Goal: Information Seeking & Learning: Learn about a topic

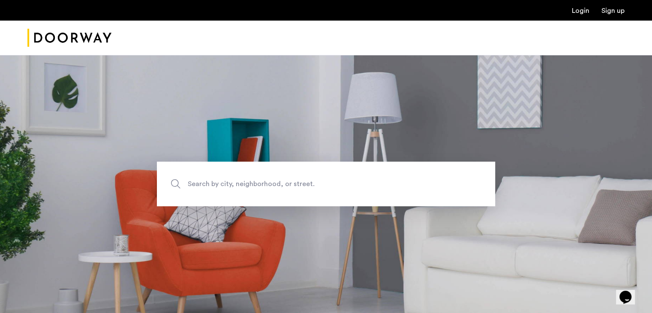
scroll to position [124, 0]
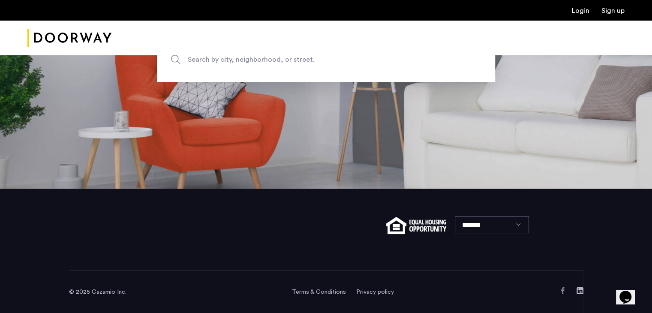
click at [377, 108] on section "Search by city, neighborhood, or street." at bounding box center [326, 60] width 652 height 258
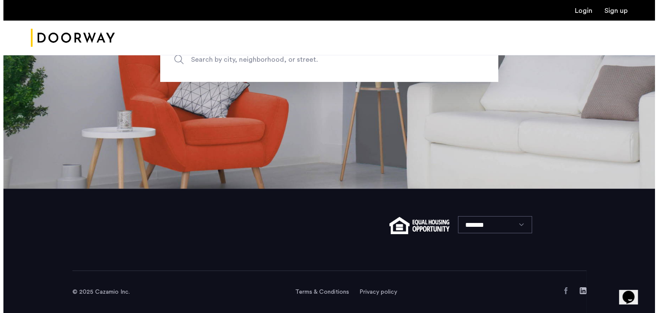
scroll to position [0, 0]
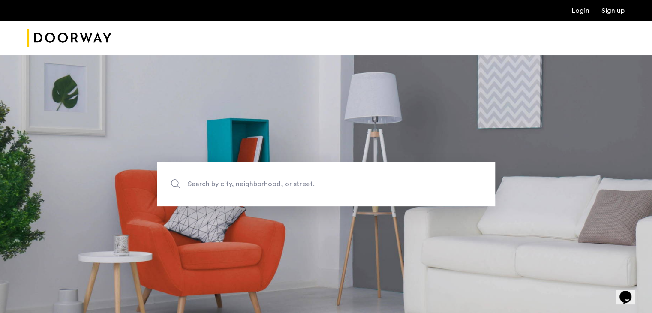
click at [581, 11] on link "Login" at bounding box center [580, 10] width 18 height 7
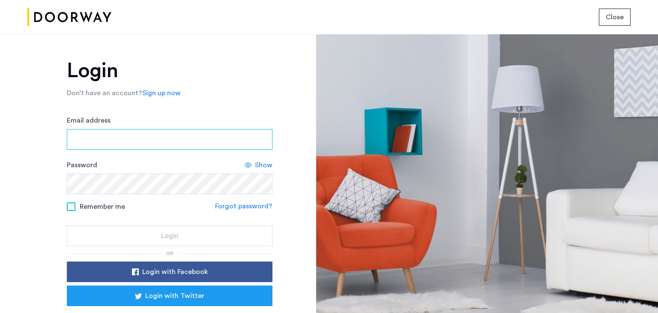
click at [166, 145] on input "Email address" at bounding box center [170, 139] width 206 height 21
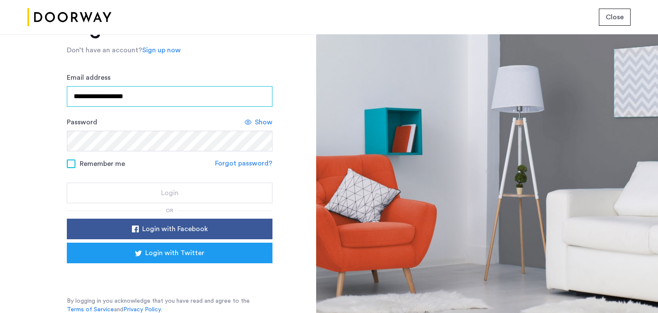
type input "**********"
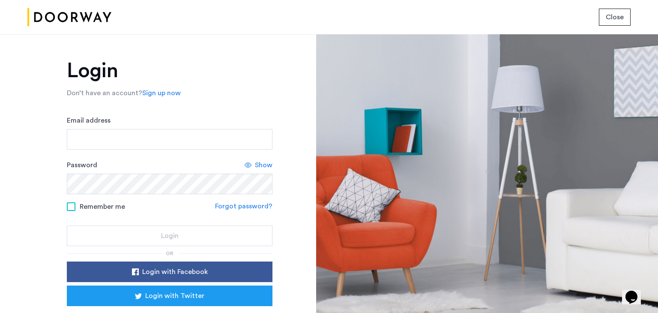
scroll to position [43, 0]
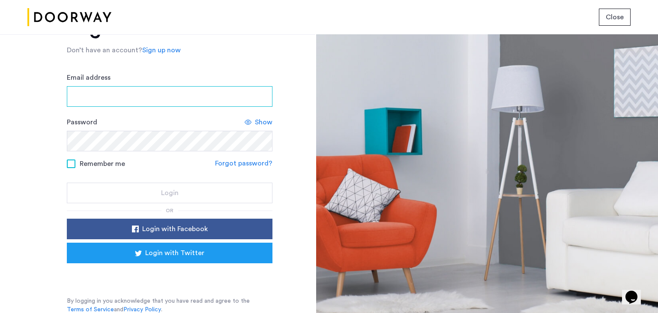
click at [190, 97] on input "Email address" at bounding box center [170, 96] width 206 height 21
type input "**********"
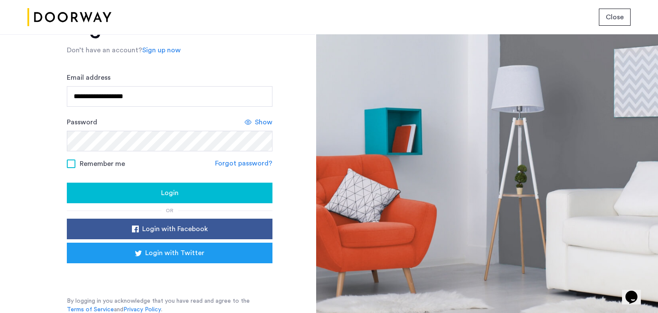
click at [164, 196] on span "Login" at bounding box center [170, 193] width 18 height 10
click at [260, 124] on span "Show" at bounding box center [264, 122] width 18 height 10
click at [617, 19] on span "Close" at bounding box center [615, 17] width 18 height 10
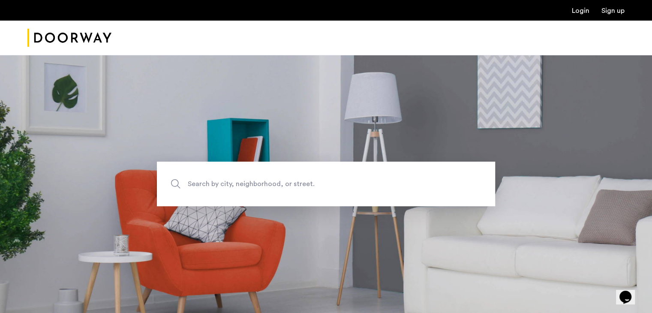
click at [580, 11] on link "Login" at bounding box center [580, 10] width 18 height 7
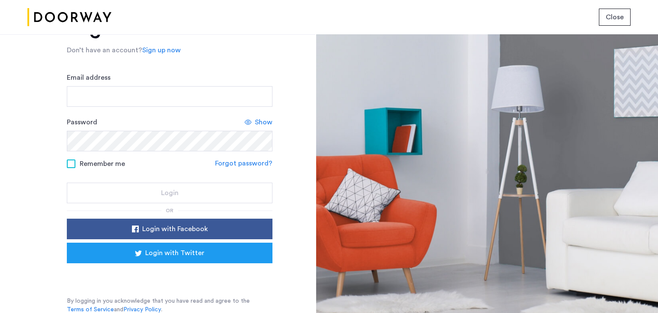
scroll to position [42, 0]
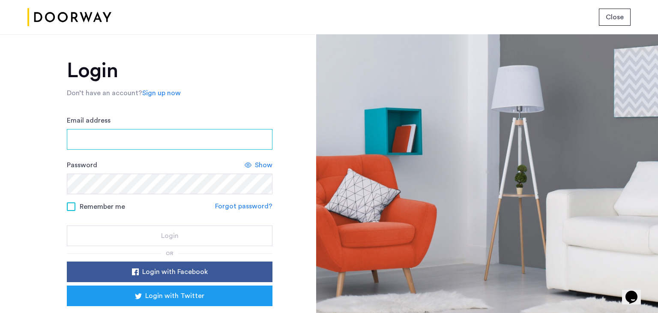
click at [218, 144] on input "Email address" at bounding box center [170, 139] width 206 height 21
type input "**********"
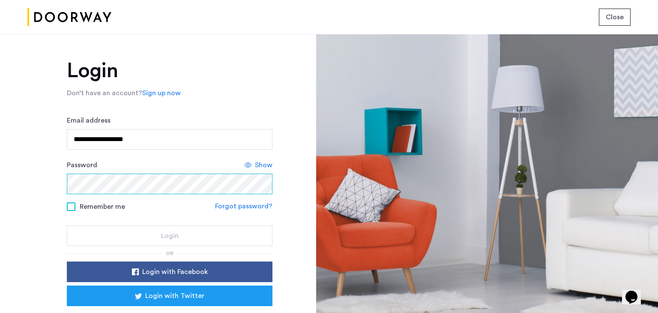
scroll to position [43, 0]
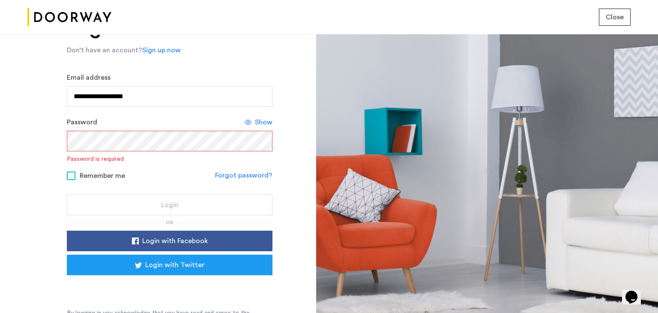
click at [264, 175] on link "Forgot password?" at bounding box center [243, 175] width 57 height 10
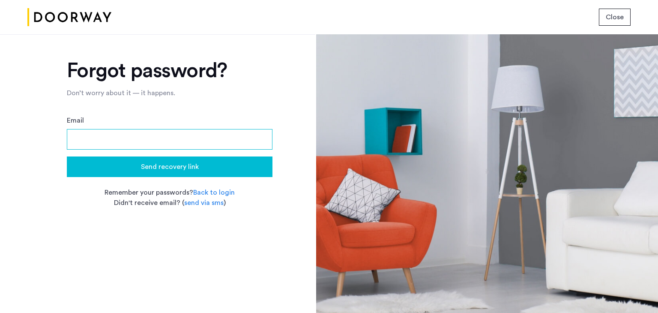
click at [188, 141] on input "Email" at bounding box center [170, 139] width 206 height 21
type input "**********"
click at [178, 168] on span "Send recovery link" at bounding box center [170, 167] width 58 height 10
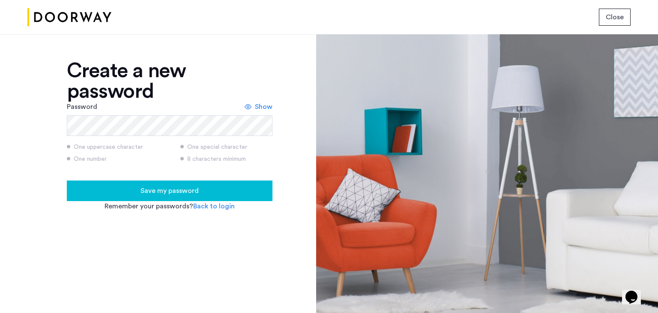
click at [199, 197] on button "Save my password" at bounding box center [170, 190] width 206 height 21
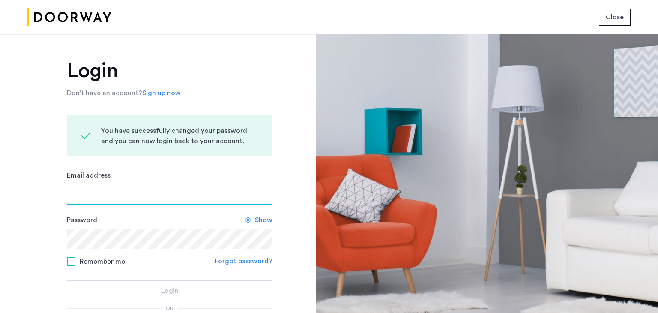
click at [184, 191] on input "Email address" at bounding box center [170, 194] width 206 height 21
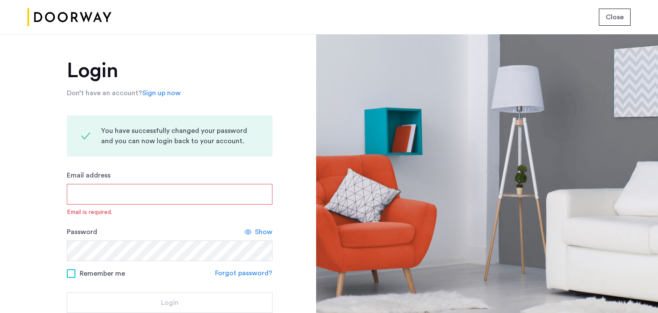
click at [223, 192] on input "Email address" at bounding box center [170, 194] width 206 height 21
type input "**********"
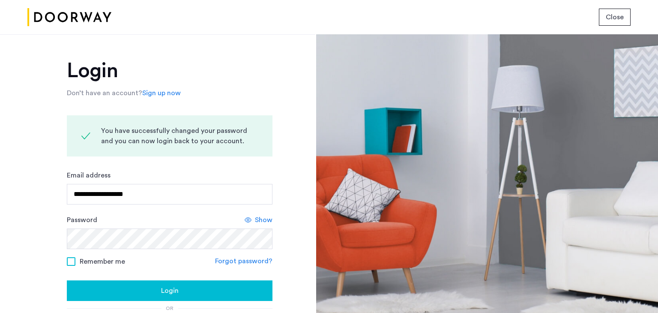
click at [307, 236] on div "**********" at bounding box center [157, 173] width 315 height 278
click at [194, 296] on button "Login" at bounding box center [170, 290] width 206 height 21
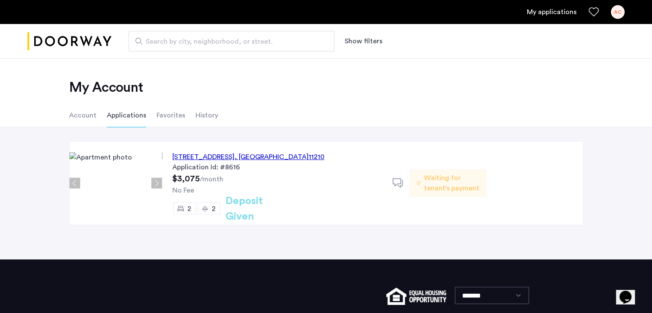
click at [443, 182] on span "Waiting for tenant's payment" at bounding box center [452, 183] width 56 height 21
click at [245, 175] on div "3421 Glenwood Road, Unit 5B, Brooklyn , NY 11210 Application Id: #8616 $3,075 /…" at bounding box center [277, 182] width 230 height 83
click at [225, 156] on div "[STREET_ADDRESS]" at bounding box center [248, 157] width 152 height 10
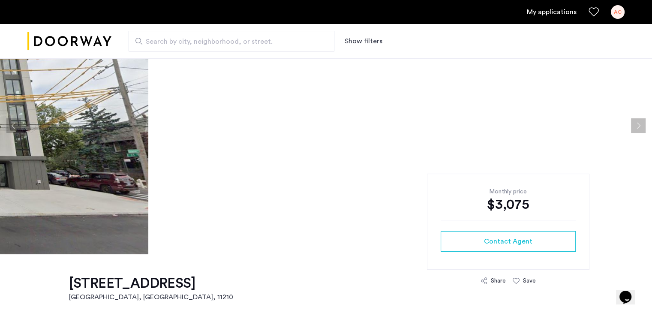
scroll to position [48, 0]
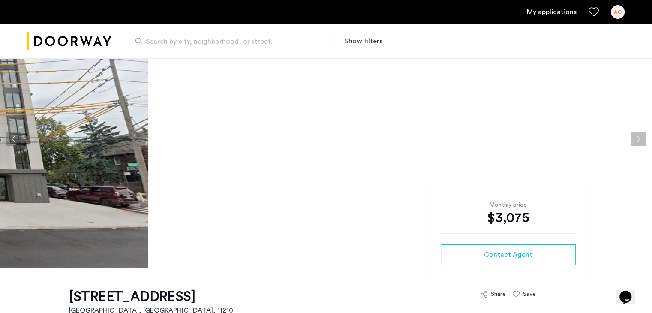
click at [12, 140] on button "Previous apartment" at bounding box center [13, 139] width 15 height 15
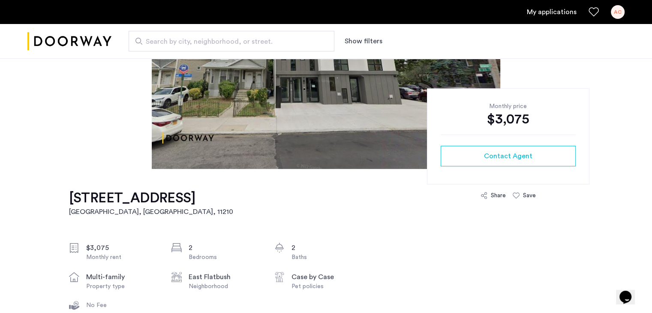
scroll to position [143, 0]
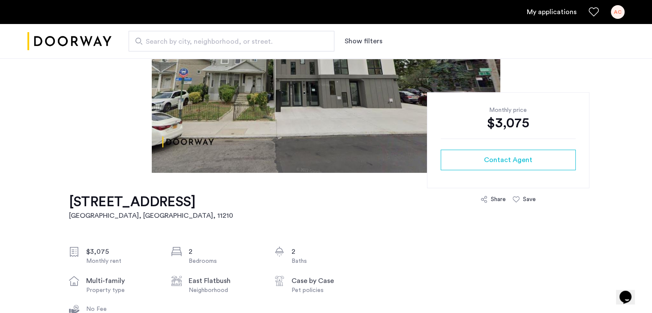
click at [521, 162] on span "Contact Agent" at bounding box center [508, 160] width 48 height 10
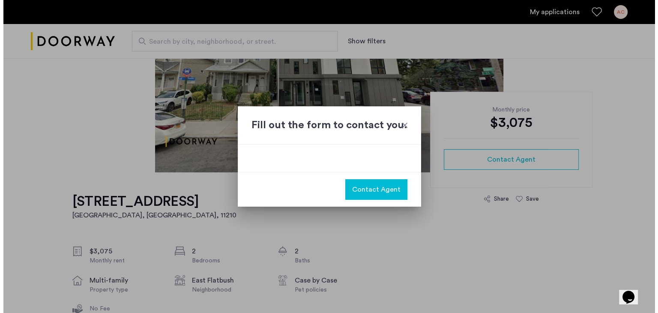
scroll to position [0, 0]
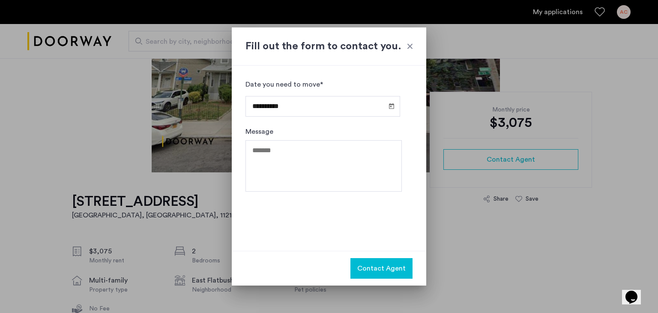
click at [407, 47] on div at bounding box center [410, 46] width 9 height 9
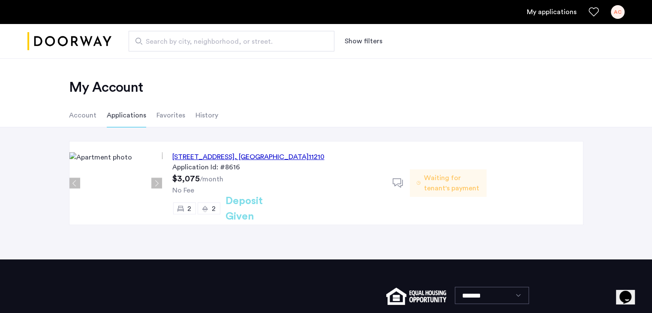
click at [461, 181] on span "Waiting for tenant's payment" at bounding box center [452, 183] width 56 height 21
click at [527, 176] on div "3421 Glenwood Road, Unit 5B, Brooklyn , NY 11210 Application Id: #8616 $3,075 /…" at bounding box center [372, 182] width 421 height 83
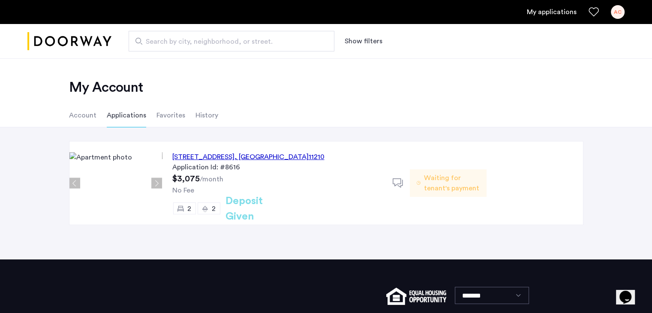
click at [398, 182] on icon at bounding box center [397, 183] width 11 height 11
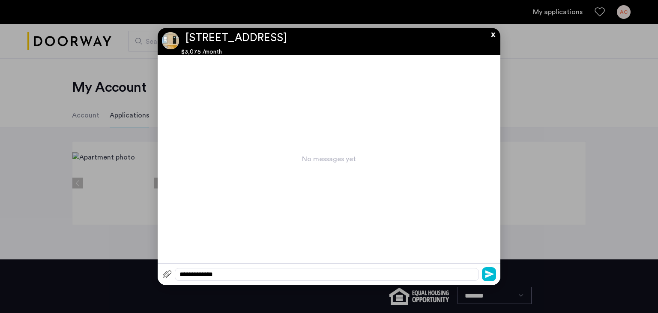
click at [490, 38] on app-conversation "**********" at bounding box center [329, 156] width 343 height 257
click at [494, 36] on button "x" at bounding box center [491, 32] width 13 height 9
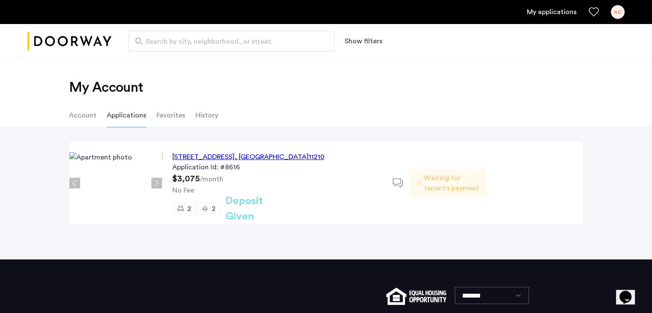
click at [203, 119] on li "History" at bounding box center [206, 115] width 23 height 24
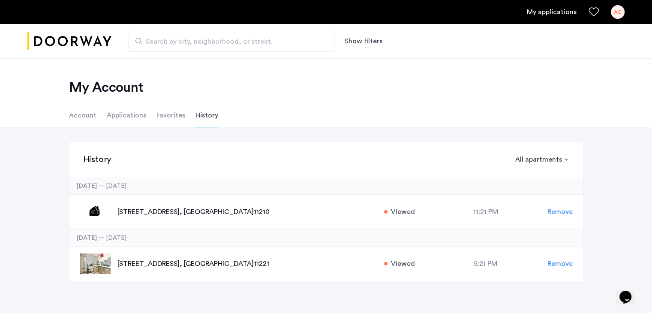
click at [84, 114] on li "Account" at bounding box center [82, 115] width 27 height 24
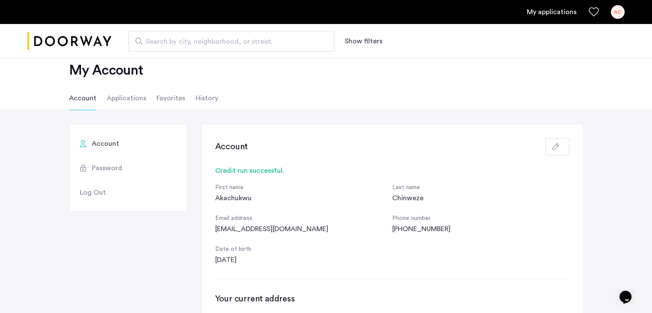
scroll to position [17, 0]
click at [66, 43] on img "Cazamio logo" at bounding box center [69, 41] width 84 height 32
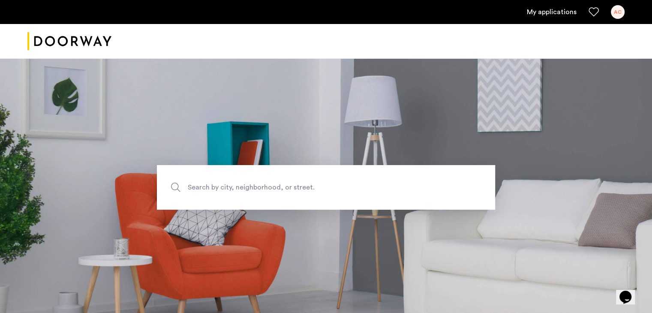
click at [228, 185] on span "Search by city, neighborhood, or street." at bounding box center [306, 188] width 236 height 12
click at [228, 185] on input "Search by city, neighborhood, or street." at bounding box center [326, 187] width 338 height 45
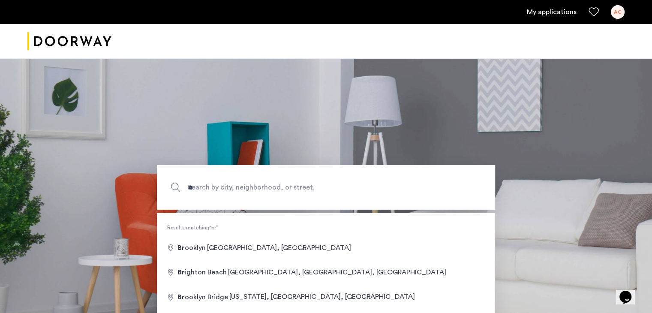
type input "**********"
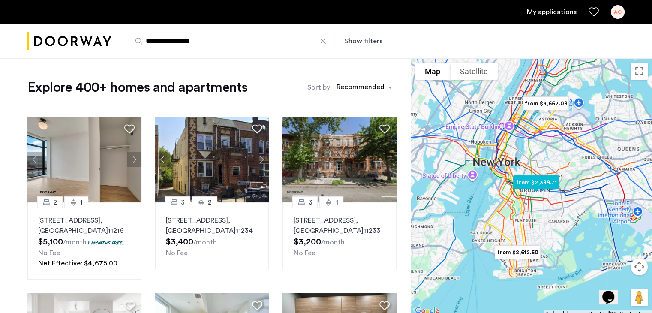
click at [219, 162] on img at bounding box center [212, 160] width 114 height 86
click at [355, 87] on div "sort-apartment" at bounding box center [360, 89] width 51 height 12
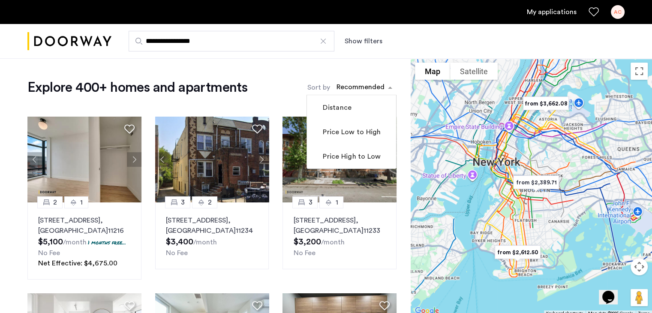
click at [287, 43] on input "**********" at bounding box center [232, 41] width 206 height 21
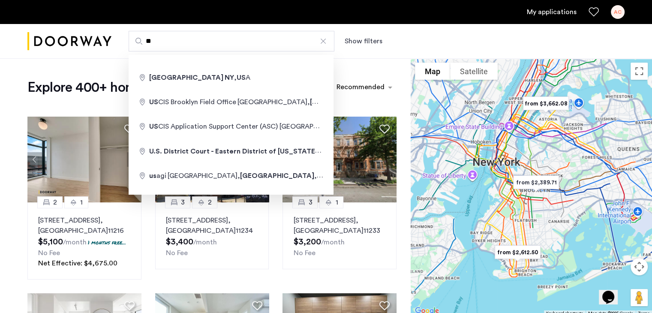
type input "*"
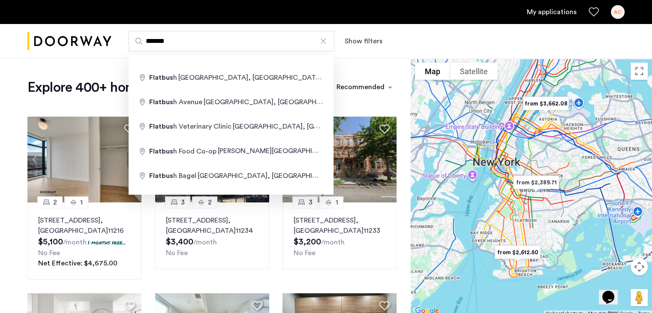
type input "**********"
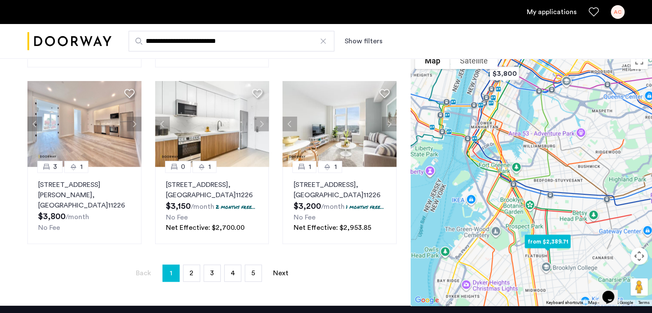
scroll to position [607, 0]
click at [189, 269] on span "2" at bounding box center [191, 272] width 4 height 7
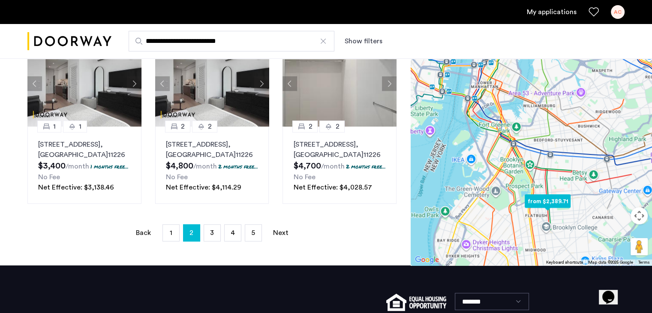
scroll to position [625, 0]
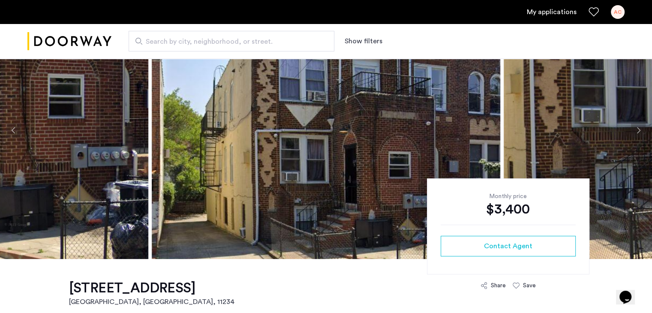
scroll to position [51, 0]
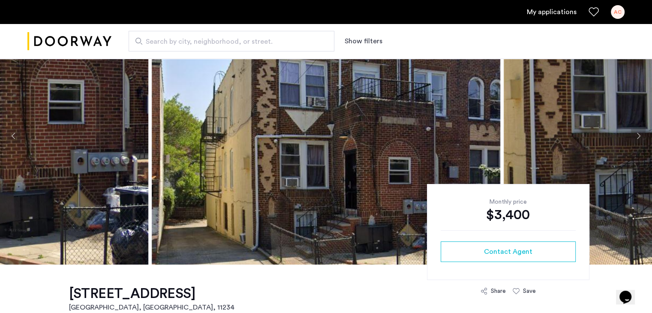
click at [636, 132] on button "Next apartment" at bounding box center [638, 136] width 15 height 15
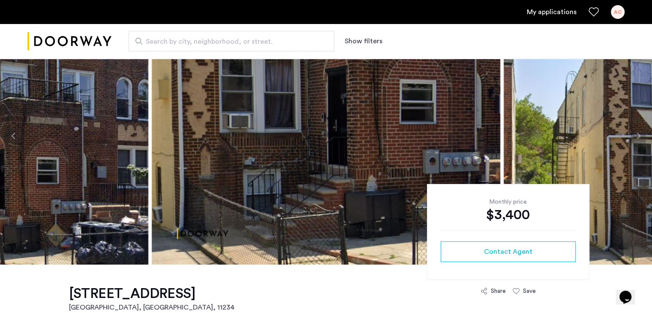
click at [636, 132] on button "Next apartment" at bounding box center [638, 136] width 15 height 15
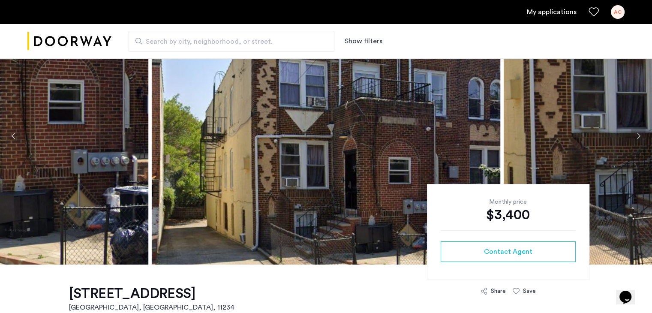
click at [637, 133] on button "Next apartment" at bounding box center [638, 136] width 15 height 15
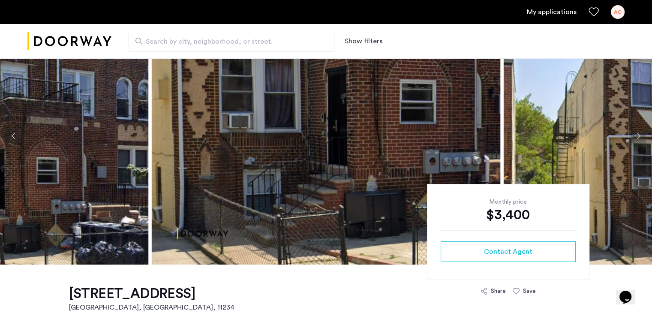
click at [637, 133] on button "Next apartment" at bounding box center [638, 136] width 15 height 15
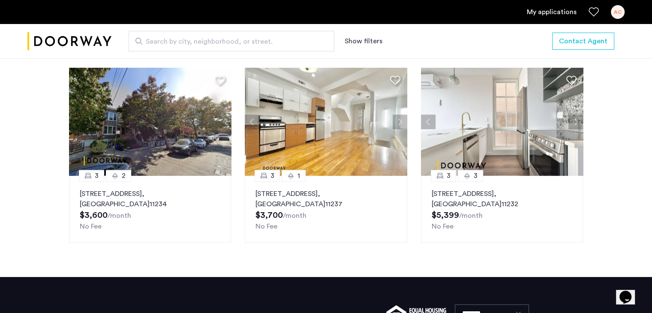
scroll to position [996, 0]
